Goal: Information Seeking & Learning: Learn about a topic

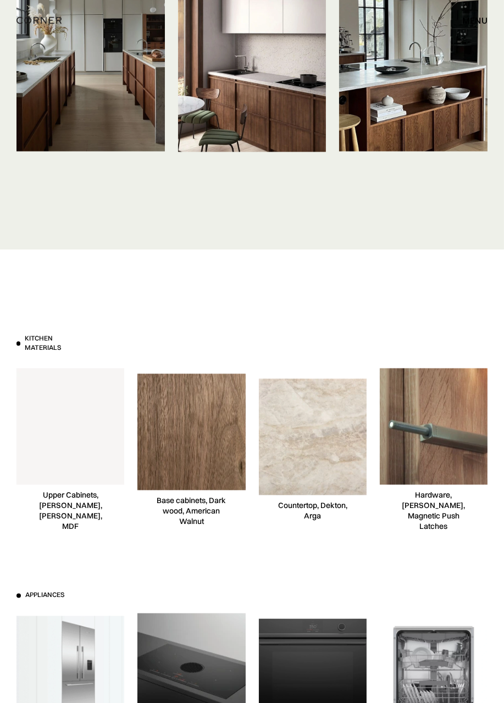
scroll to position [5884, 0]
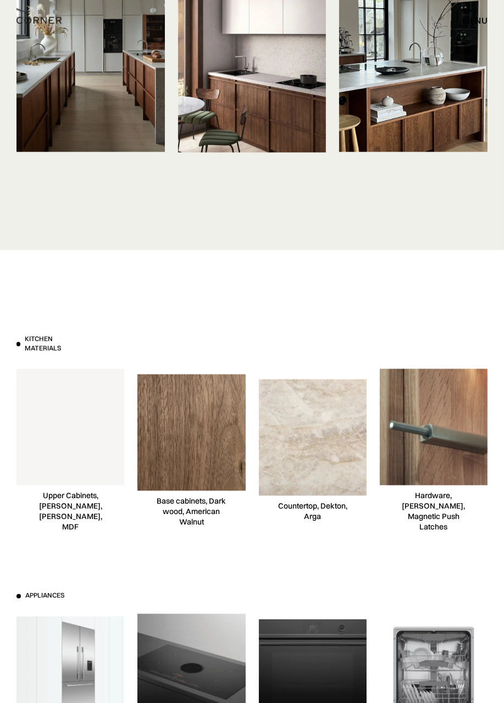
click at [368, 134] on img at bounding box center [413, 53] width 148 height 197
click at [369, 120] on img at bounding box center [413, 53] width 148 height 197
click at [83, 106] on img at bounding box center [90, 53] width 148 height 197
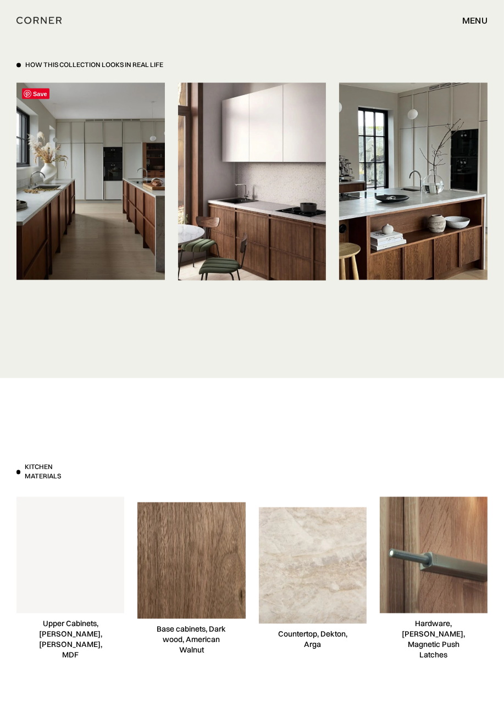
scroll to position [5716, 0]
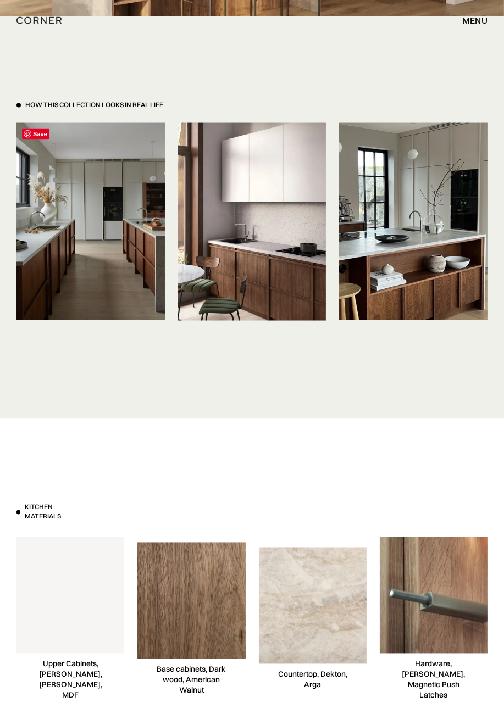
click at [104, 110] on div "How This Collection looks in real life" at bounding box center [94, 105] width 138 height 9
click at [63, 206] on img at bounding box center [90, 221] width 148 height 197
click at [233, 233] on img at bounding box center [252, 222] width 148 height 198
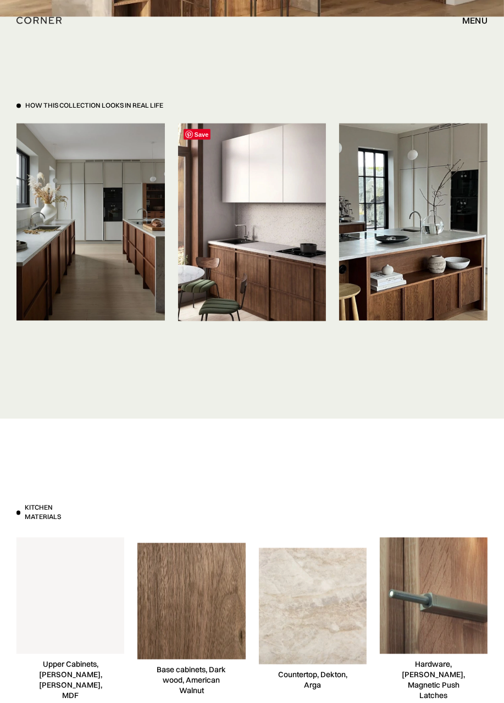
click at [471, 25] on div "menu" at bounding box center [474, 20] width 25 height 9
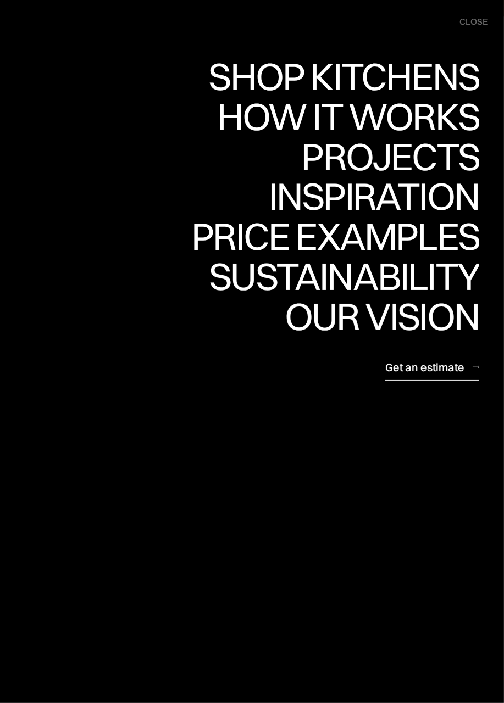
click at [244, 71] on div "Shop Kitchens" at bounding box center [343, 76] width 271 height 38
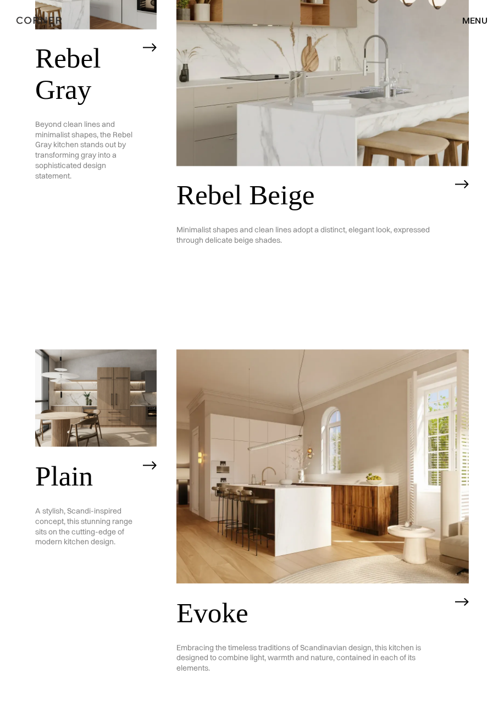
scroll to position [2331, 0]
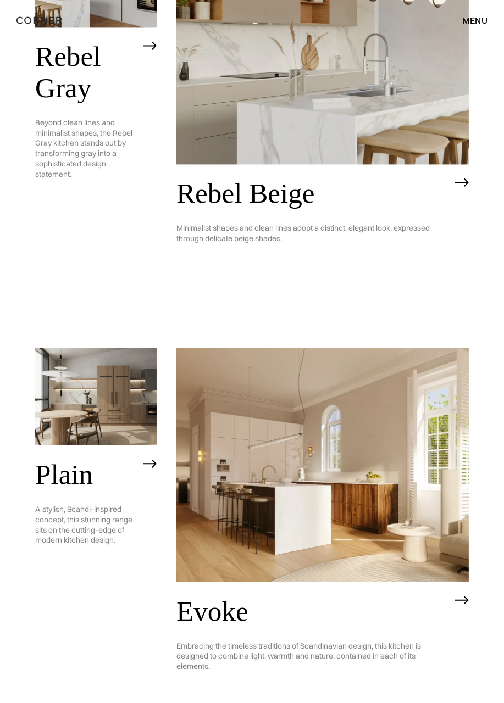
click at [79, 459] on h2 "Plain" at bounding box center [86, 474] width 102 height 31
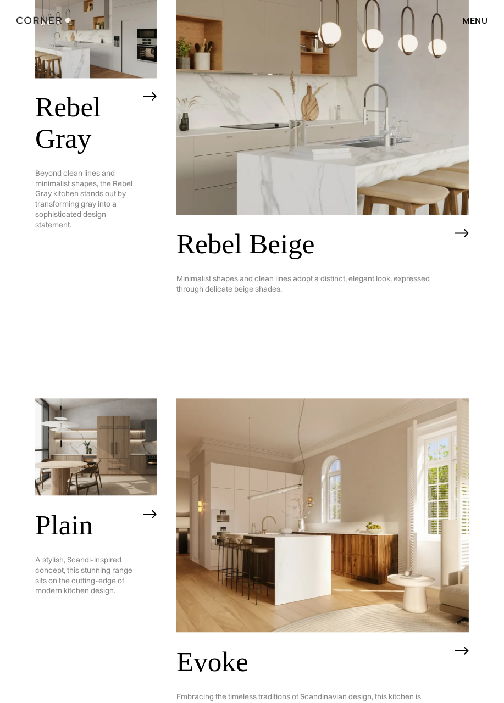
scroll to position [2279, 0]
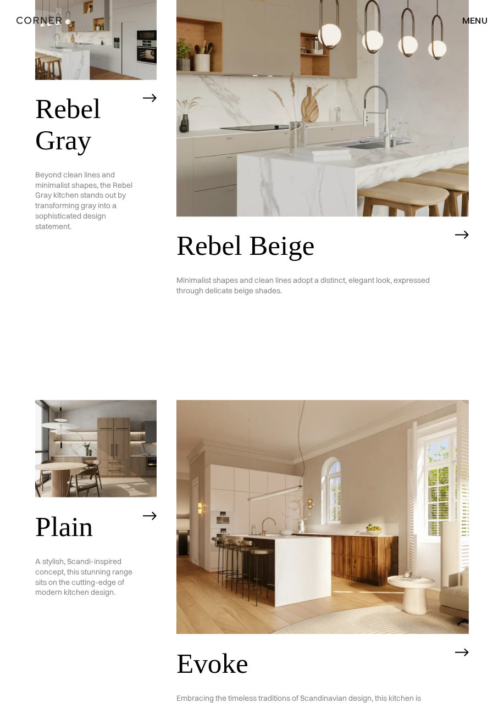
click at [368, 634] on div "Evoke Embracing the timeless traditions of Scandinavian design, this kitchen is…" at bounding box center [322, 693] width 292 height 118
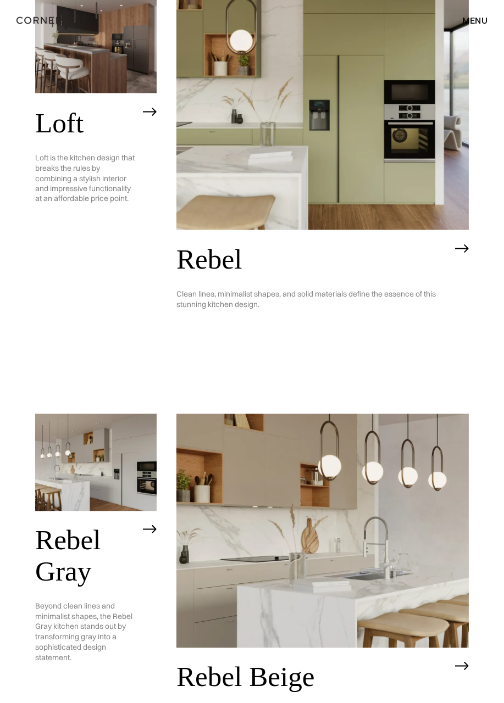
scroll to position [1846, 0]
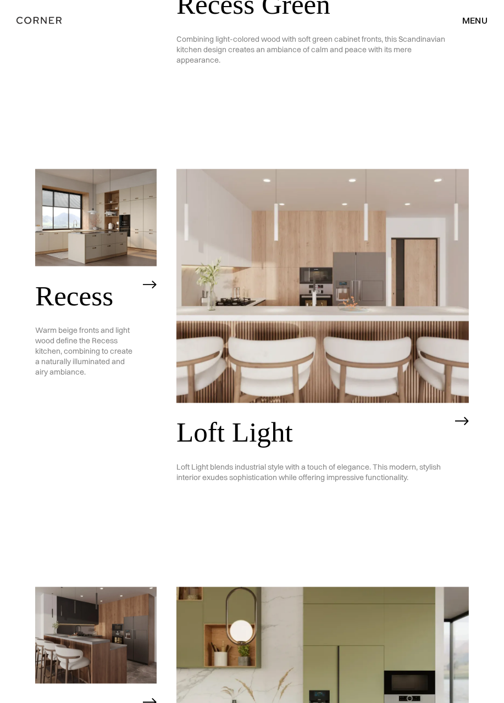
scroll to position [1257, 0]
click at [157, 587] on img at bounding box center [95, 635] width 121 height 97
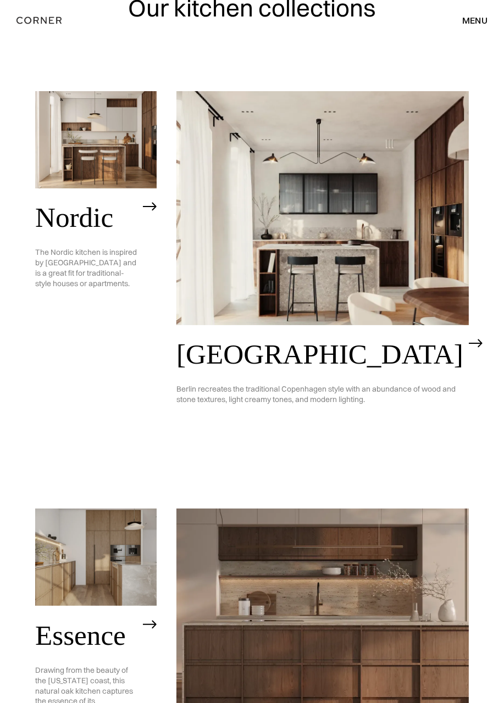
scroll to position [62, 0]
click at [348, 570] on img at bounding box center [322, 625] width 292 height 234
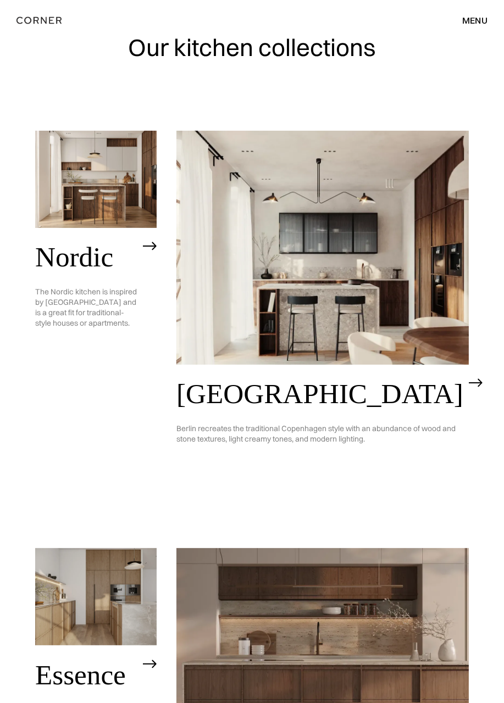
scroll to position [0, 0]
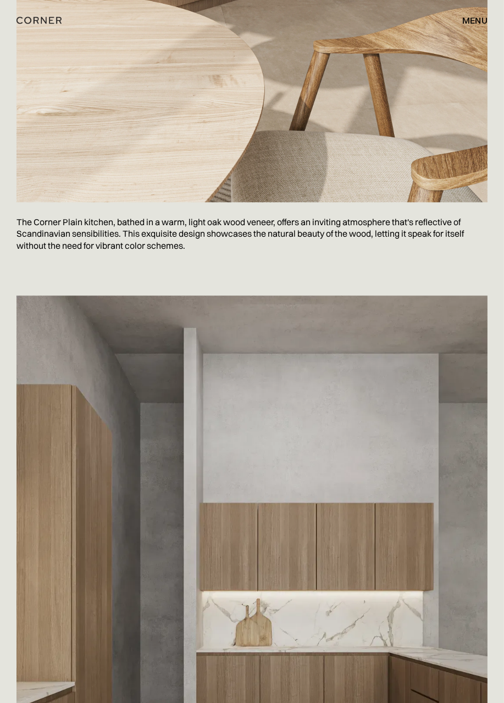
scroll to position [2575, 0]
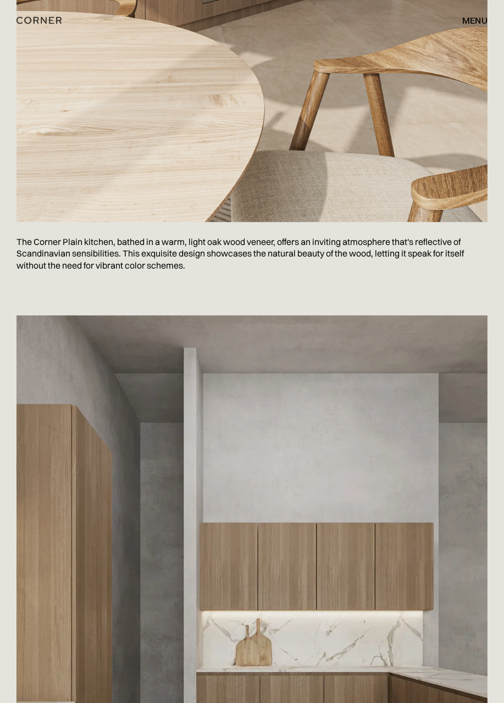
click at [3, 189] on div "Save The Corner Plain kitchen, bathed in a warm, light oak wood veneer, offers …" at bounding box center [252, 317] width 504 height 1530
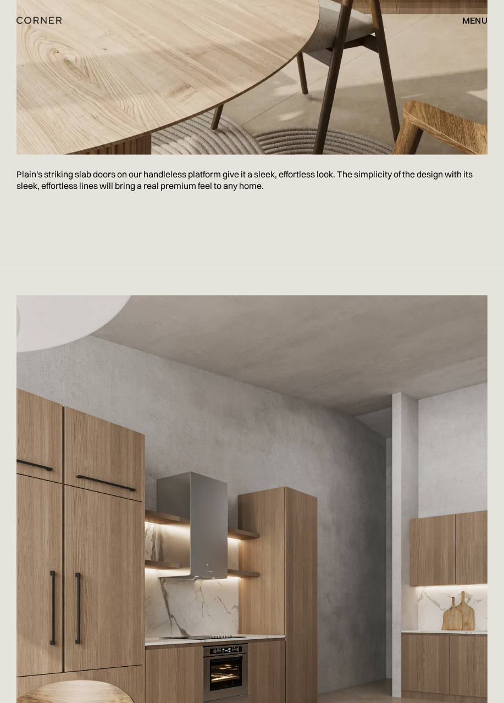
scroll to position [1835, 0]
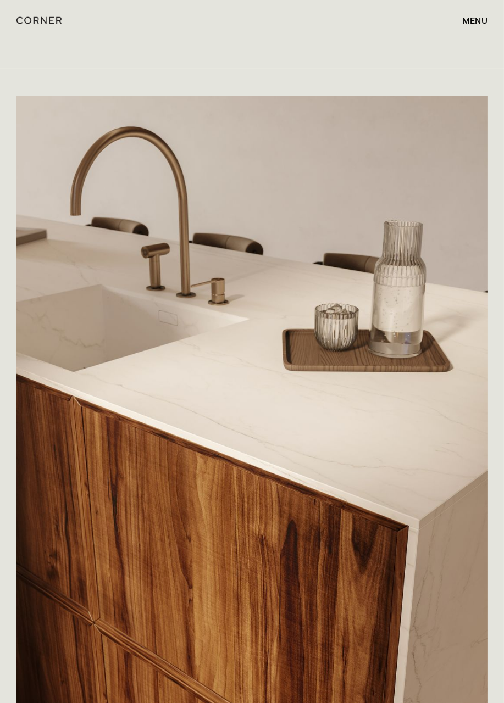
scroll to position [3517, 0]
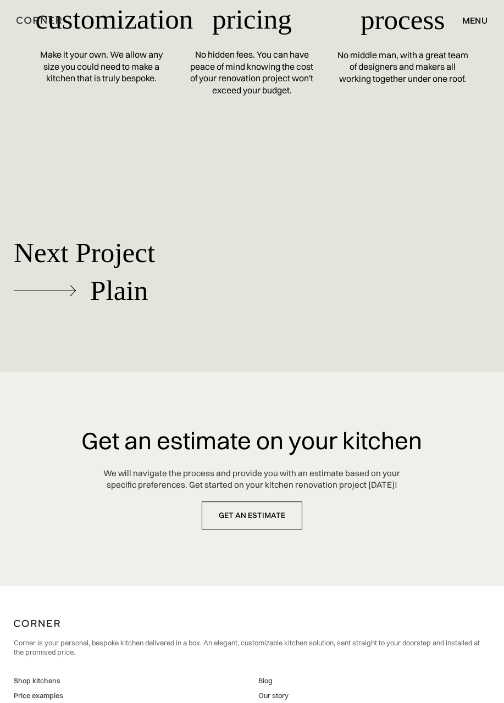
scroll to position [10930, 0]
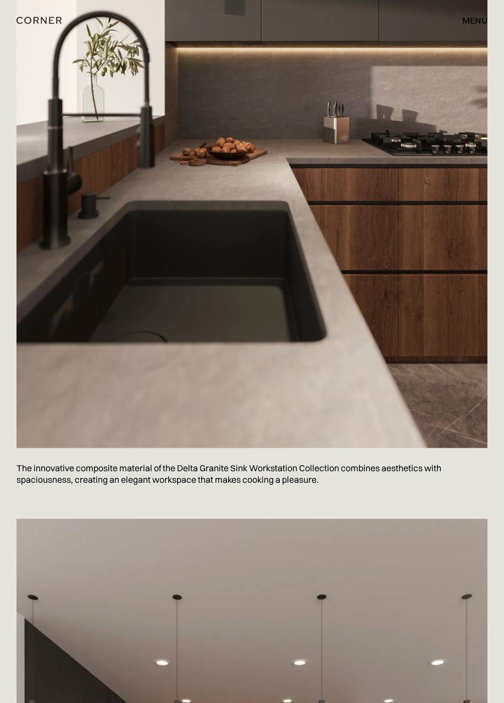
scroll to position [4876, 0]
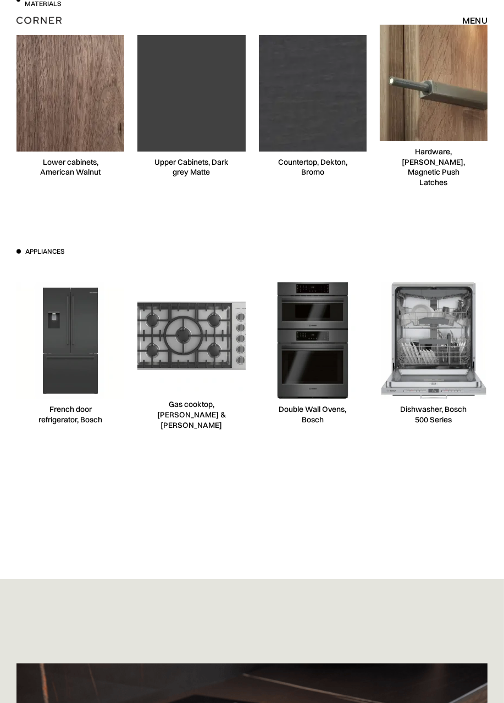
scroll to position [8448, 0]
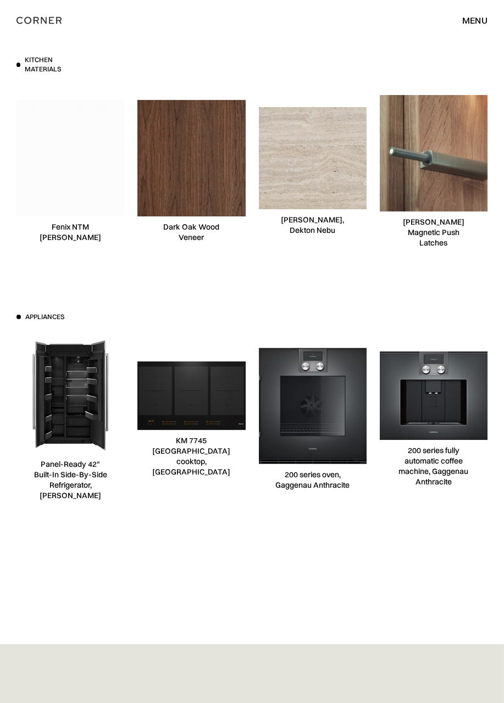
scroll to position [7818, 0]
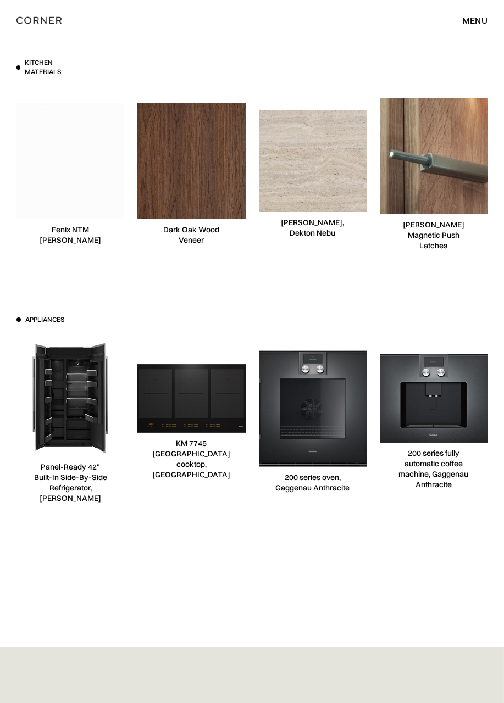
click at [471, 506] on div "200 series fully automatic coffee machine, Gaggenau Anthracite" at bounding box center [434, 421] width 108 height 169
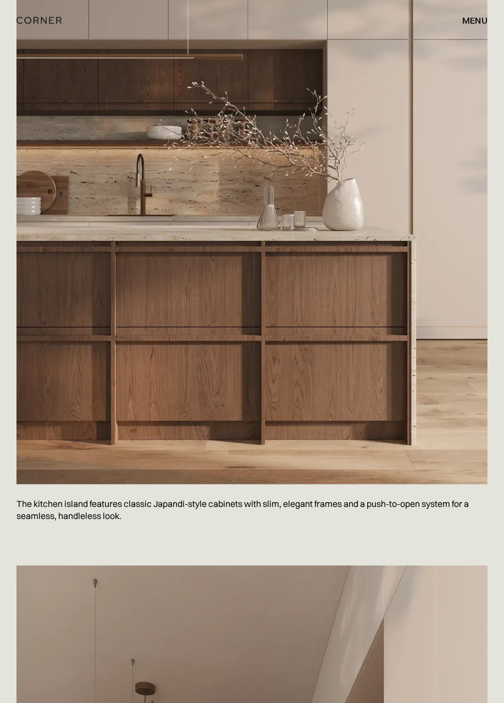
scroll to position [891, 0]
